Goal: Transaction & Acquisition: Book appointment/travel/reservation

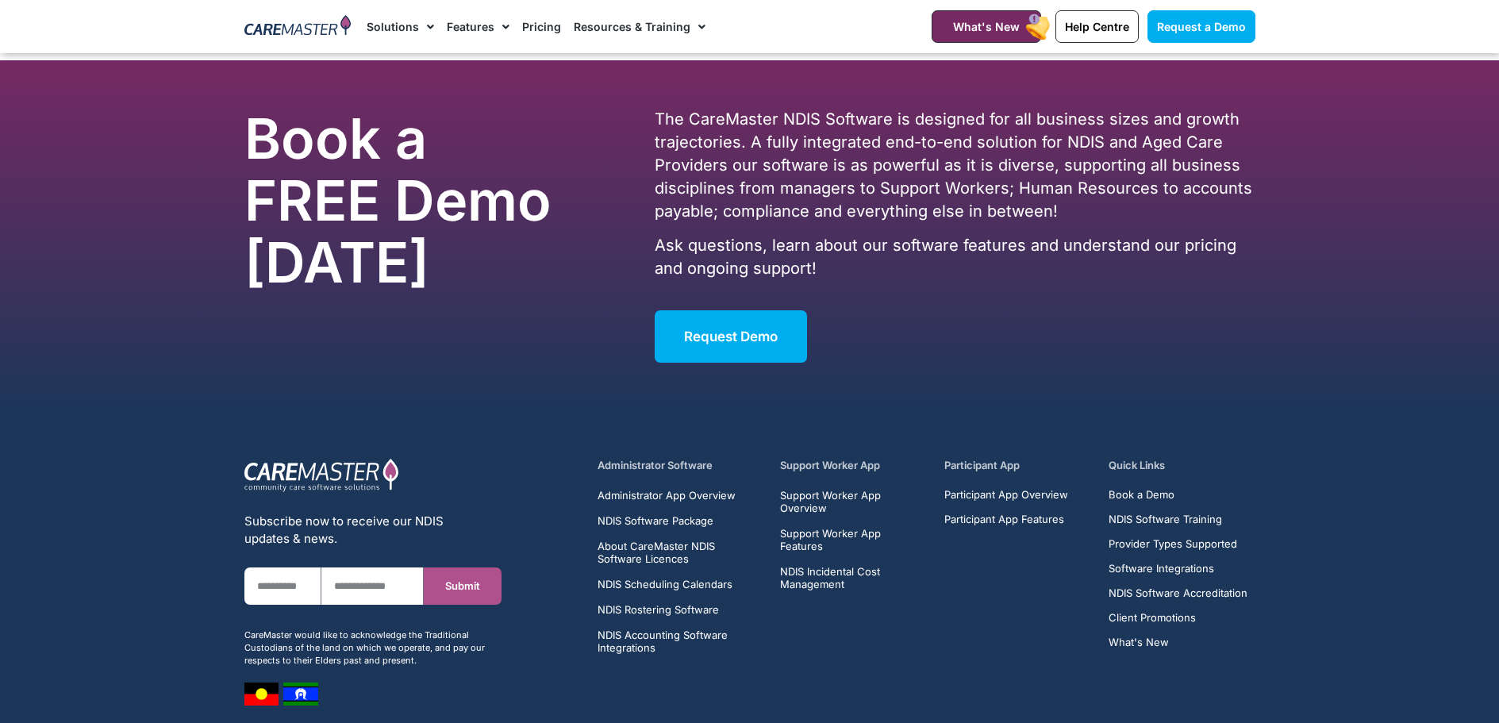
scroll to position [10001, 0]
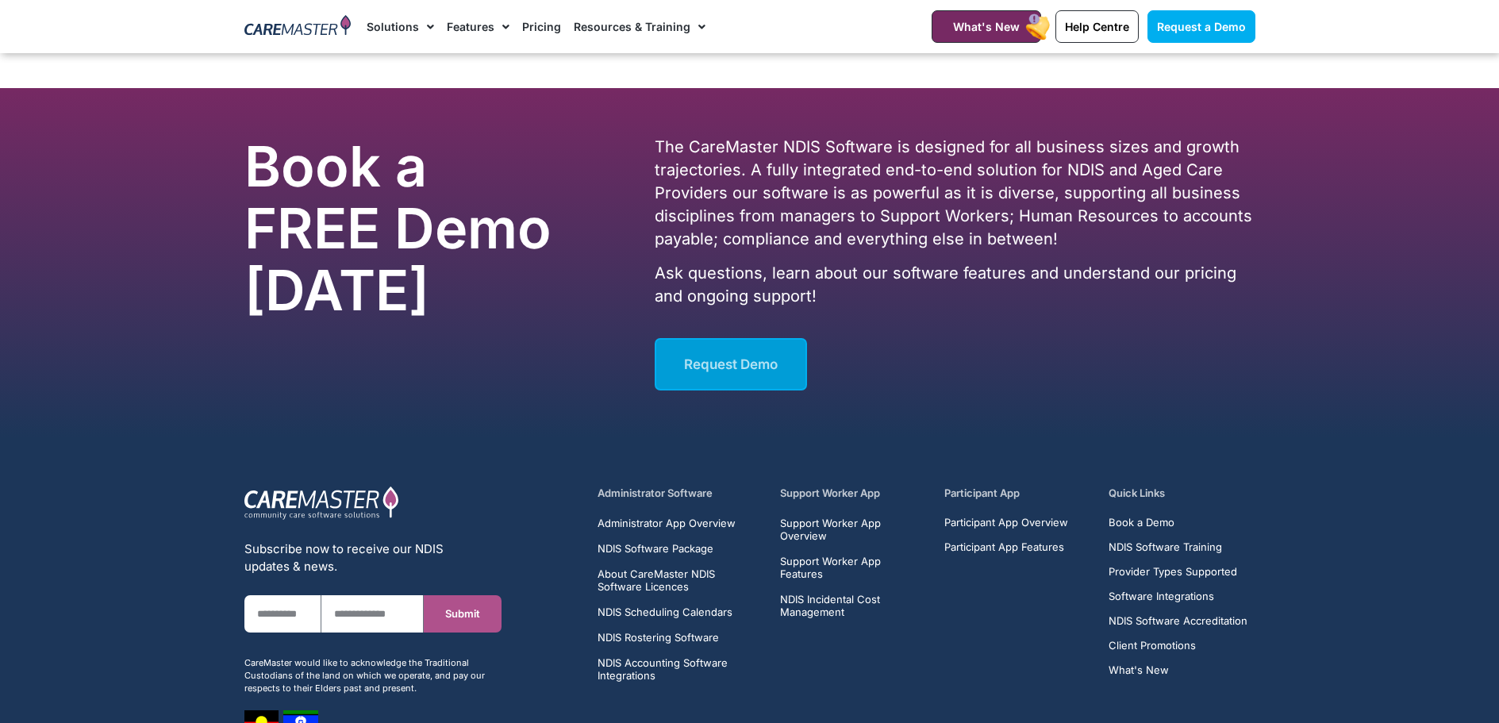
click at [752, 356] on span "Request Demo" at bounding box center [731, 364] width 94 height 16
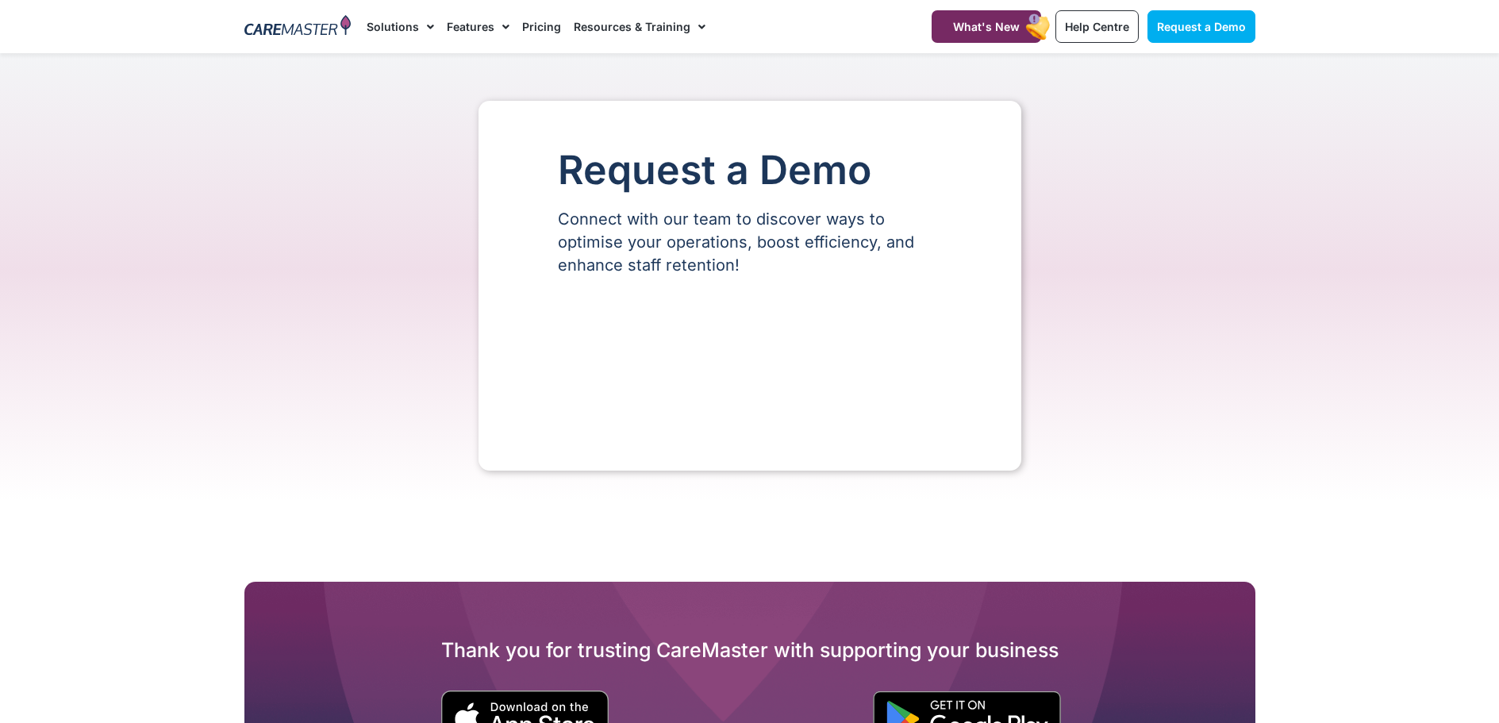
select select "**"
